Goal: Check status: Check status

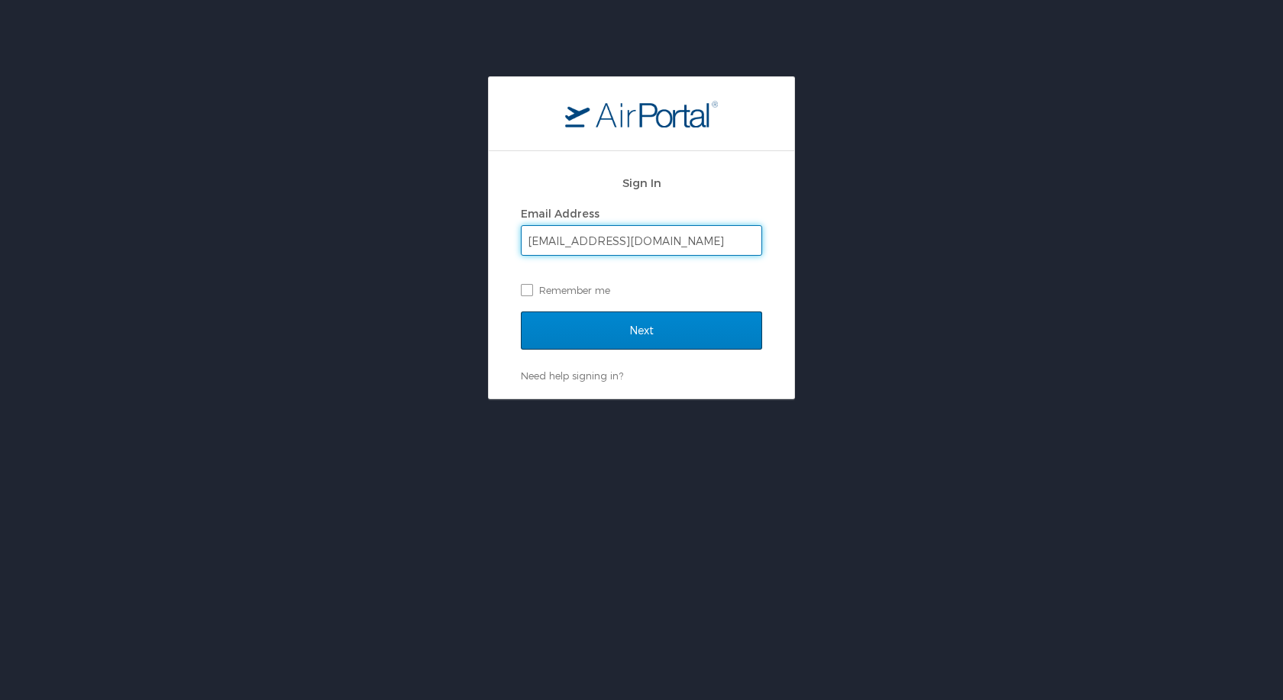
type input "agoracke@southeast.edu"
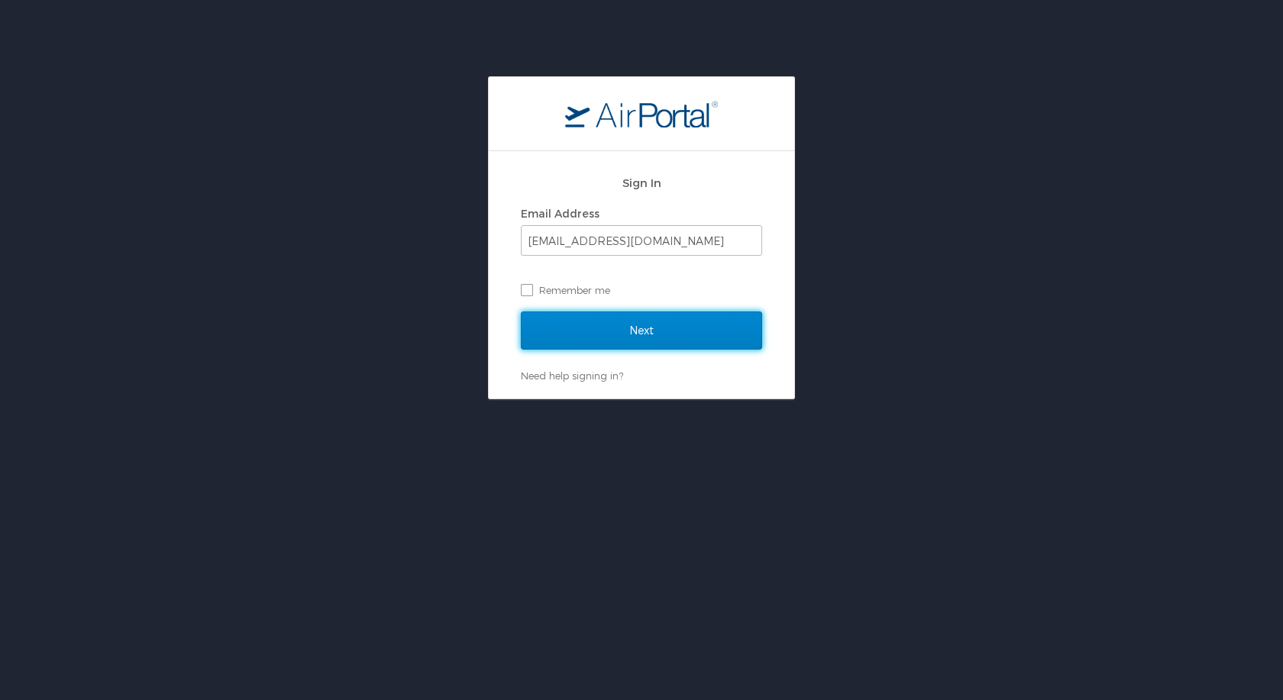
click at [697, 331] on input "Next" at bounding box center [641, 331] width 241 height 38
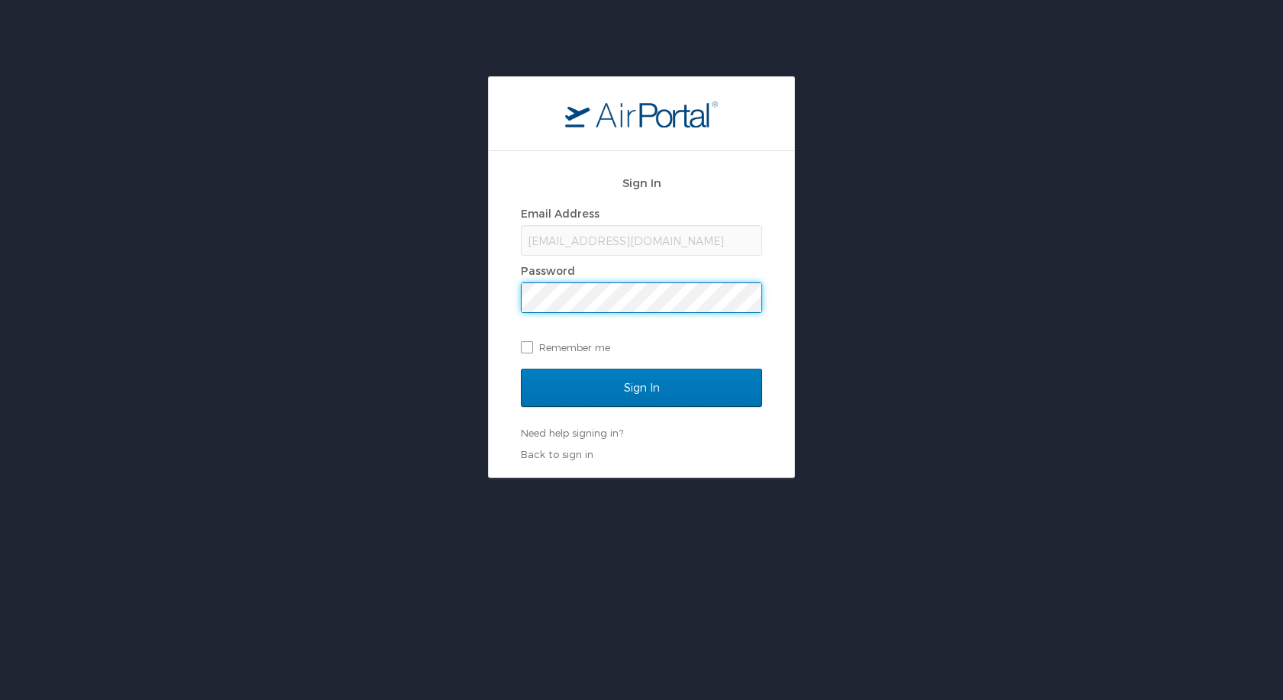
click at [521, 369] on input "Sign In" at bounding box center [641, 388] width 241 height 38
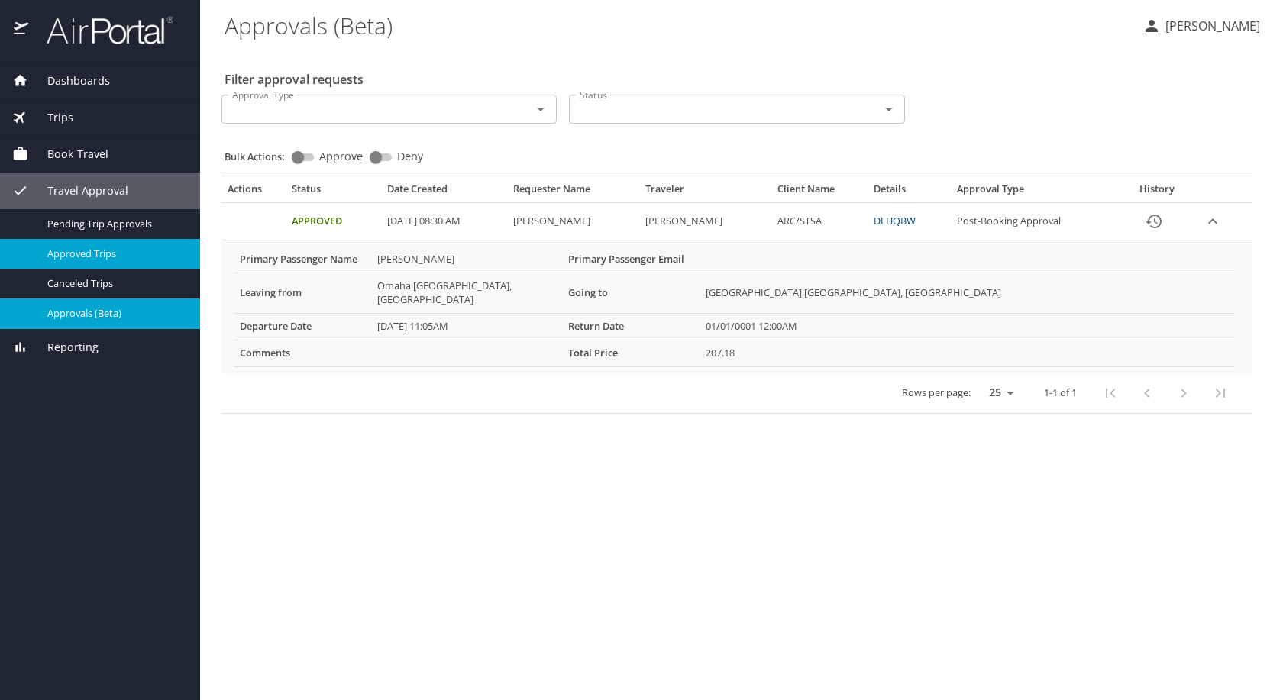
click at [129, 248] on span "Approved Trips" at bounding box center [114, 254] width 134 height 15
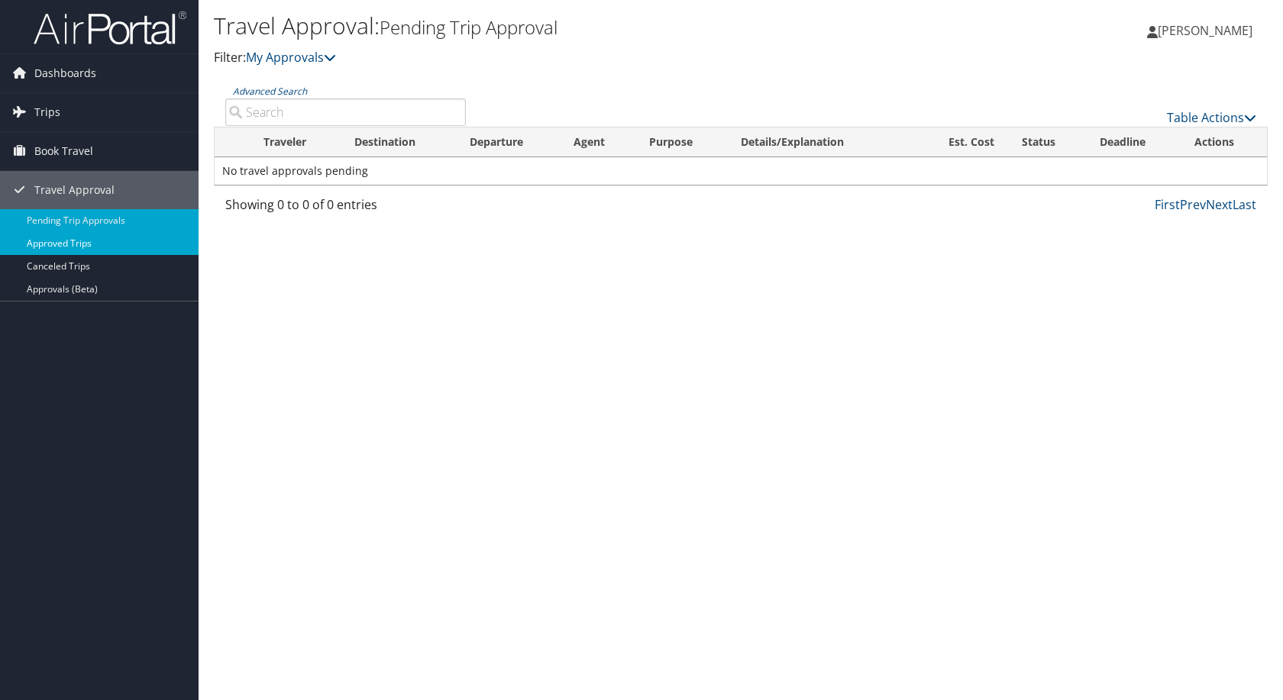
click at [67, 247] on link "Approved Trips" at bounding box center [99, 243] width 199 height 23
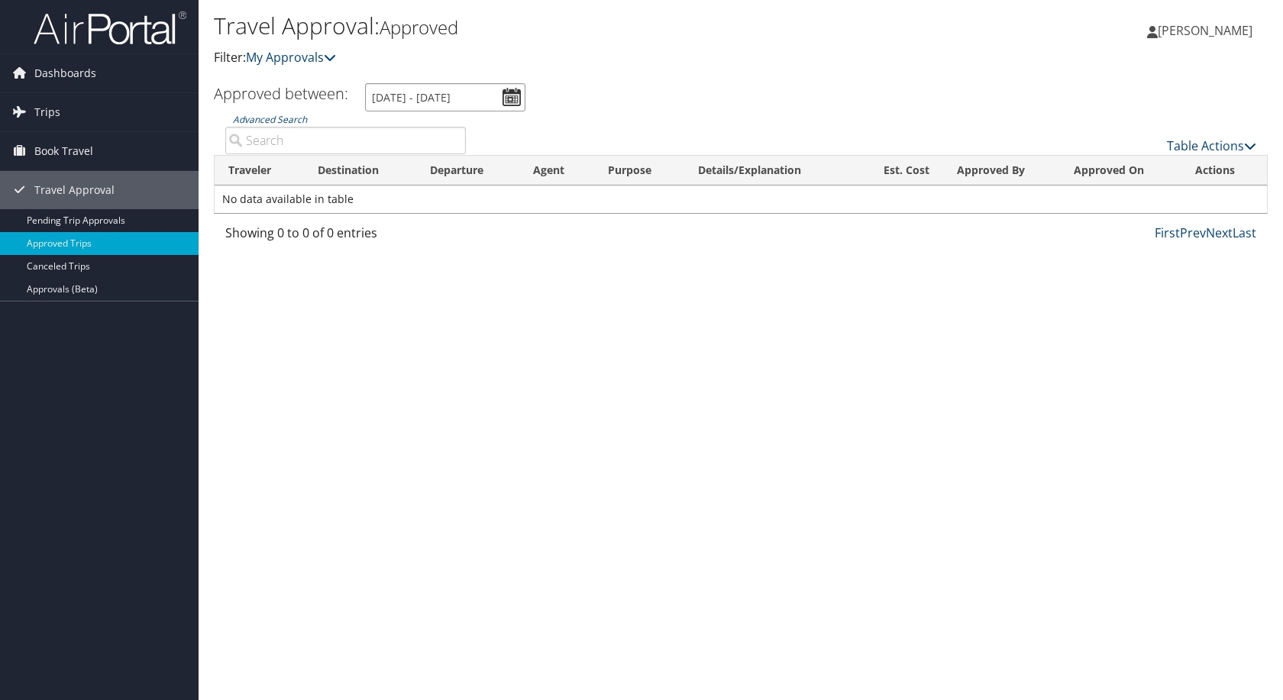
click at [505, 92] on input "[DATE] - [DATE]" at bounding box center [445, 97] width 160 height 28
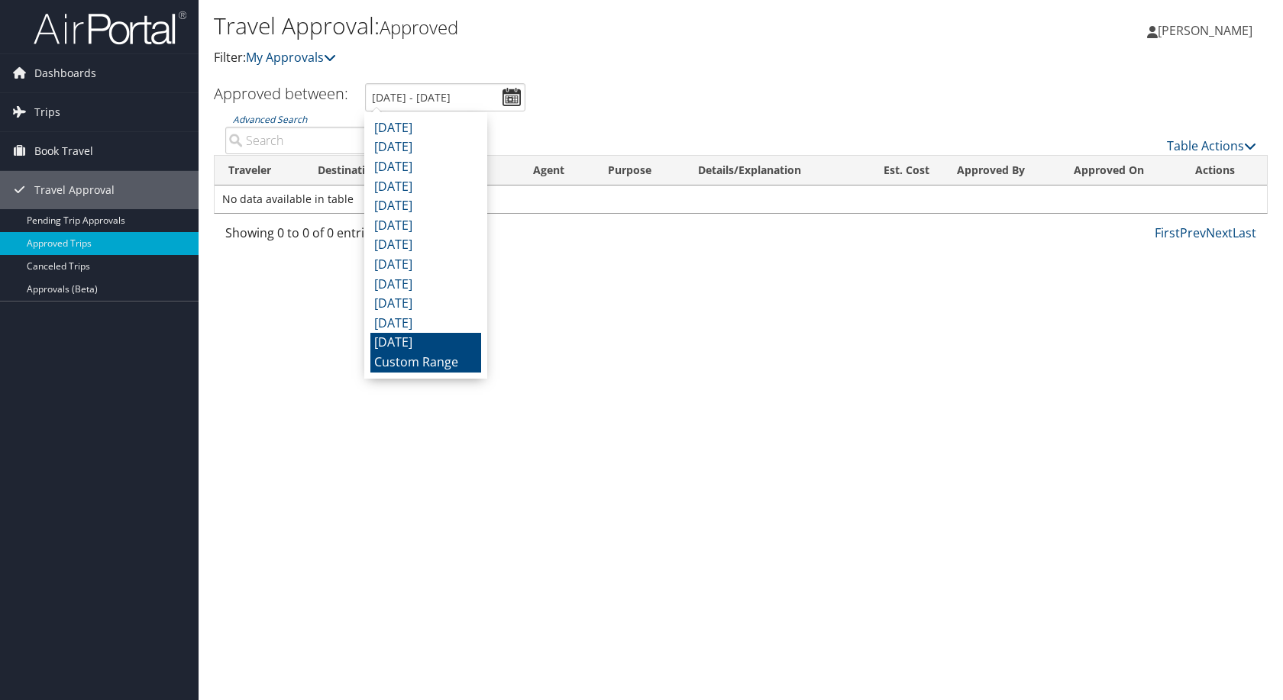
click at [438, 345] on li "[DATE]" at bounding box center [425, 343] width 111 height 20
type input "10/1/2024 - 10/31/2024"
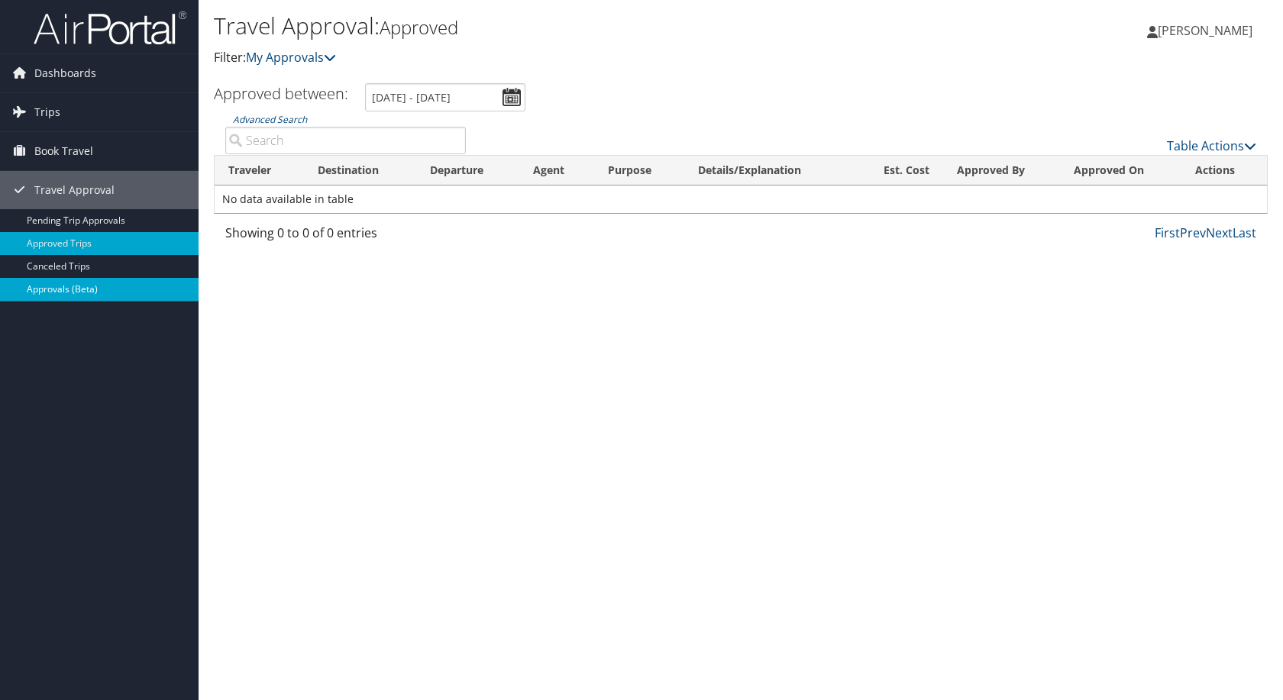
click at [93, 282] on link "Approvals (Beta)" at bounding box center [99, 289] width 199 height 23
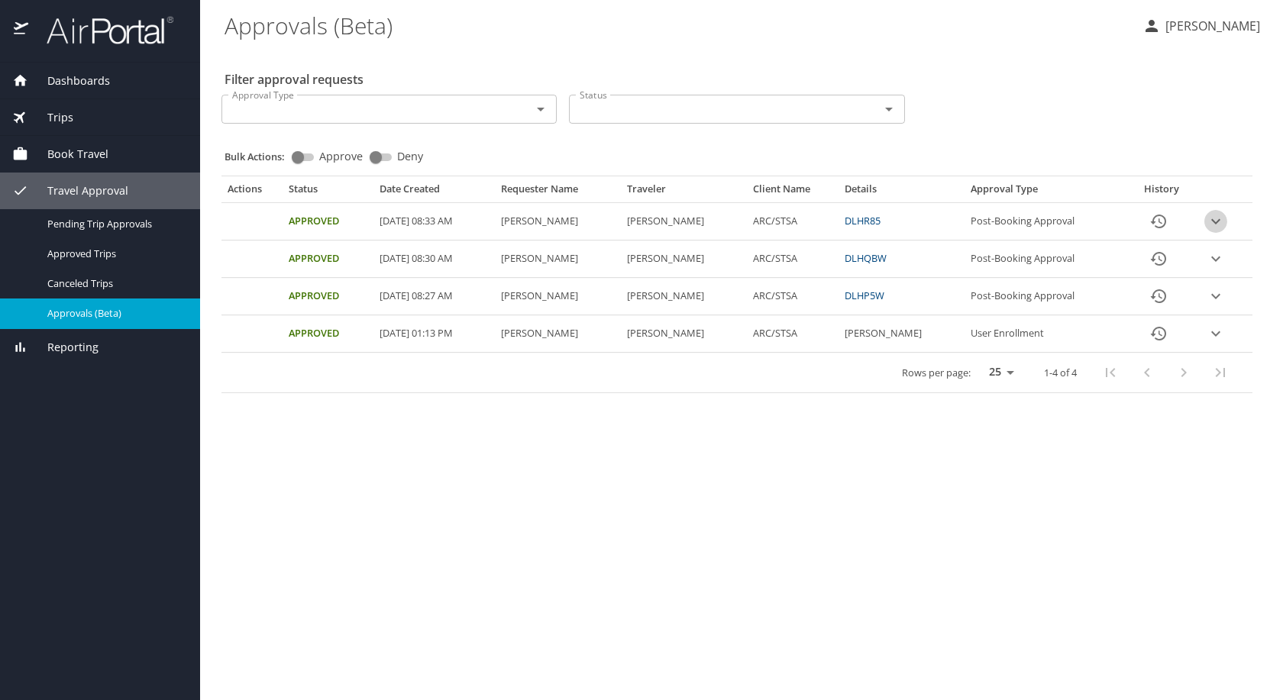
click at [1210, 220] on icon "expand row" at bounding box center [1216, 221] width 18 height 18
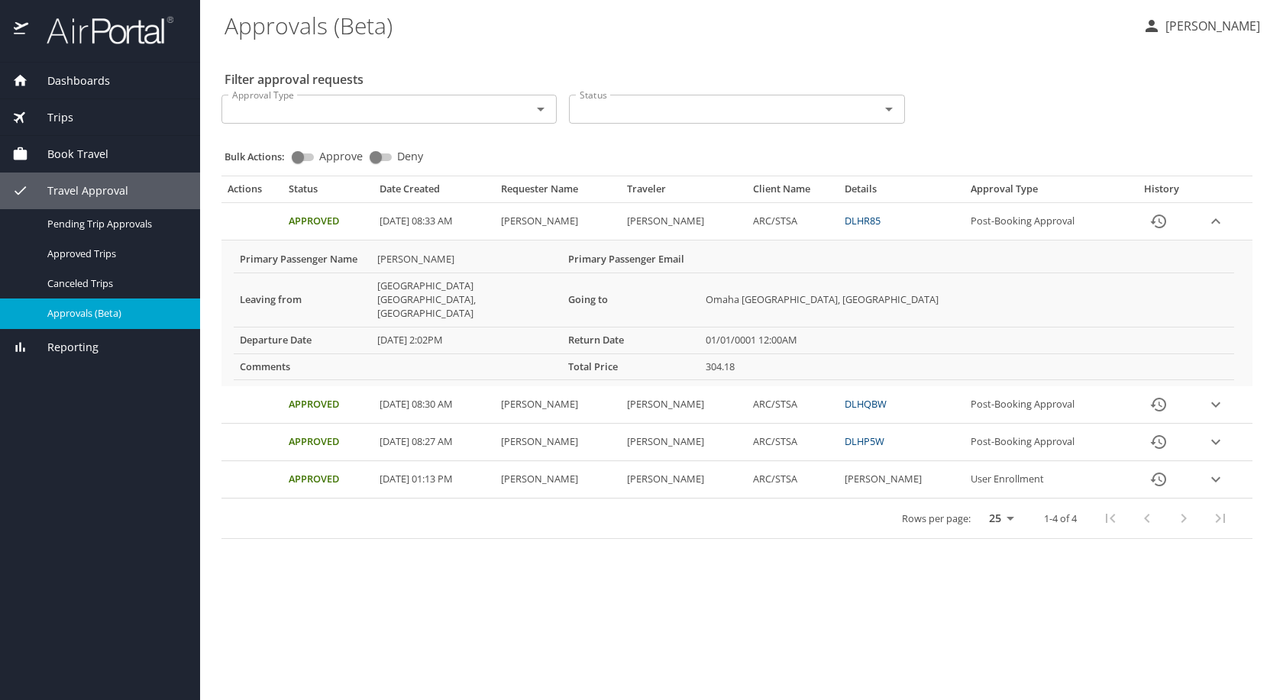
click at [1217, 433] on icon "expand row" at bounding box center [1216, 442] width 18 height 18
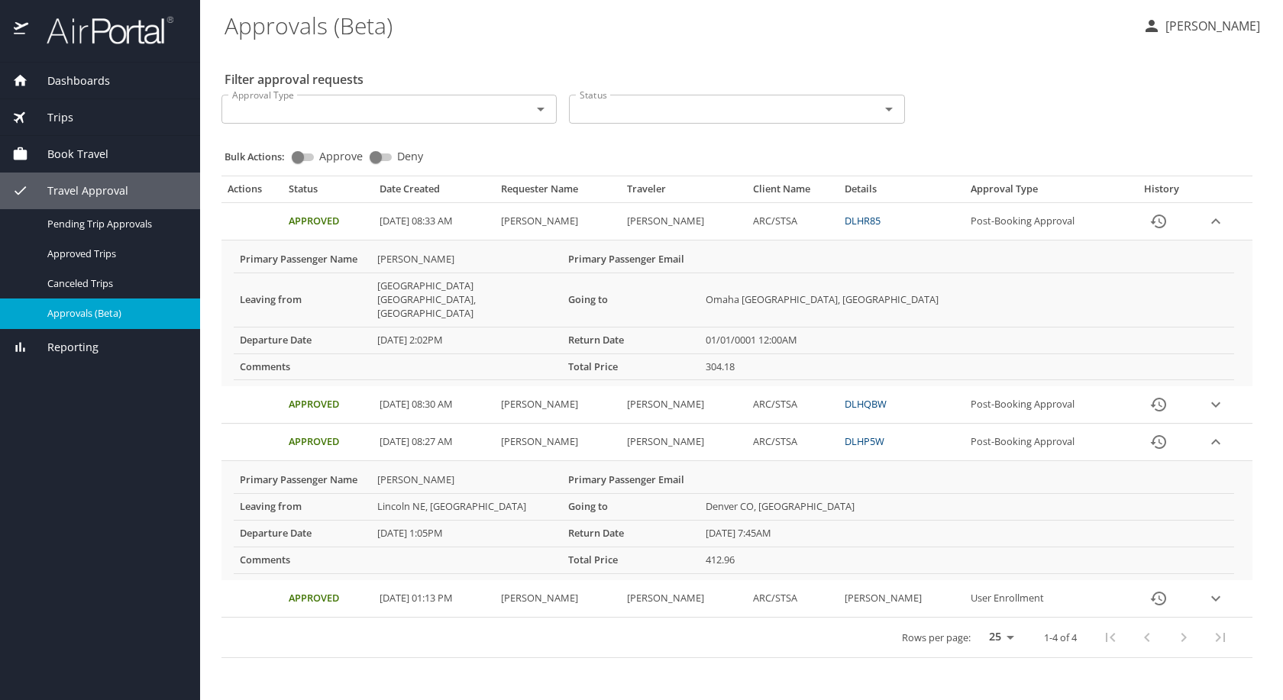
click at [89, 77] on span "Dashboards" at bounding box center [69, 81] width 82 height 17
